Goal: Information Seeking & Learning: Learn about a topic

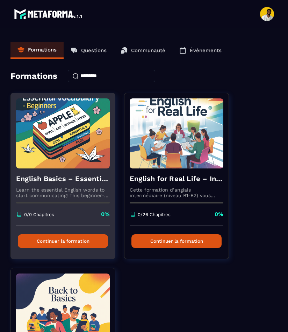
click at [66, 247] on button "Continuer la formation" at bounding box center [63, 241] width 90 height 14
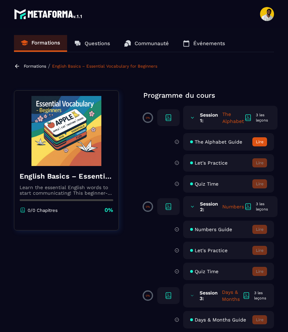
click at [16, 67] on icon at bounding box center [17, 66] width 4 height 4
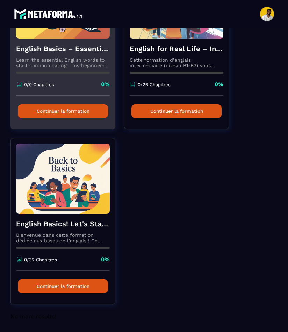
scroll to position [135, 0]
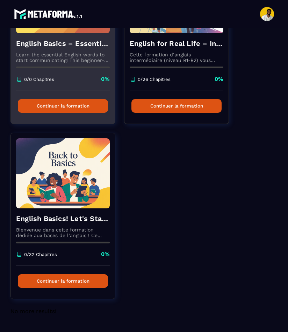
click at [44, 81] on p "0/0 Chapitres" at bounding box center [39, 79] width 30 height 5
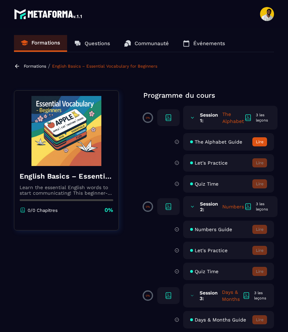
click at [197, 209] on div "Session 2: Numbers 3 les leçons" at bounding box center [230, 206] width 95 height 21
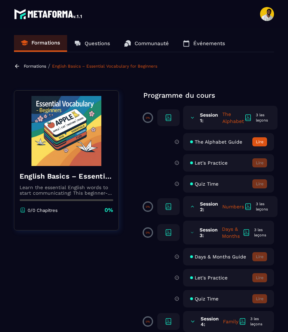
click at [192, 120] on icon at bounding box center [192, 117] width 5 height 7
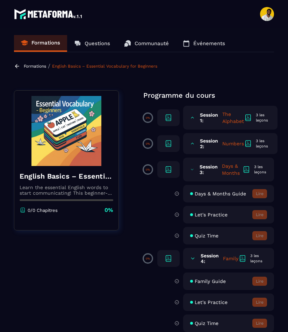
click at [196, 167] on div "Session 3: Days & Months 3 les leçons" at bounding box center [228, 170] width 91 height 24
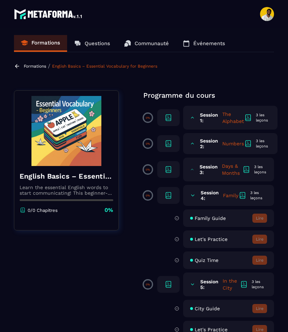
click at [195, 202] on div "Session 4: Family 3 les leçons" at bounding box center [228, 195] width 91 height 21
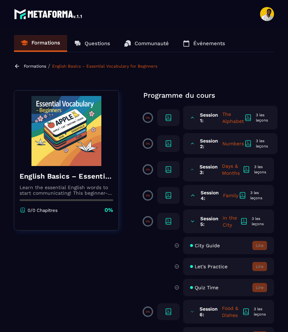
click at [192, 219] on icon at bounding box center [192, 221] width 5 height 7
